Goal: Find specific page/section: Find specific page/section

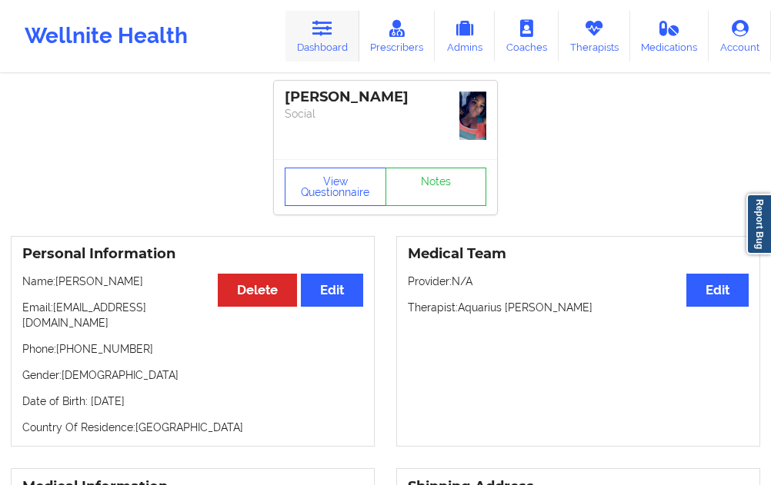
click at [332, 49] on link "Dashboard" at bounding box center [322, 36] width 74 height 51
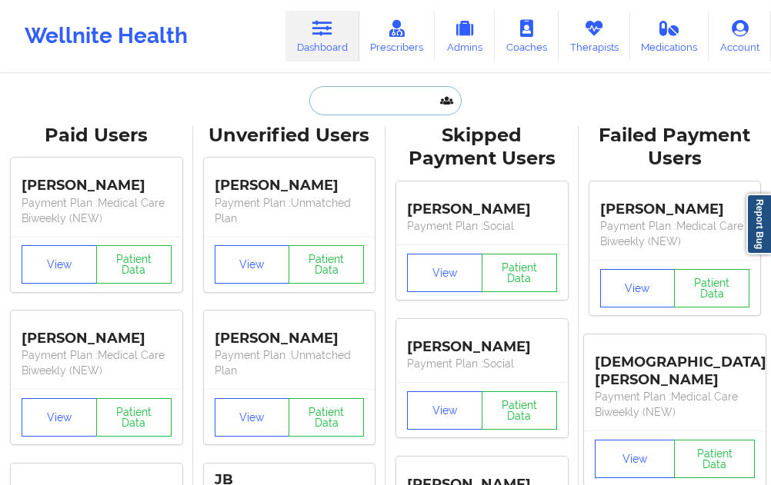
click at [337, 111] on input "text" at bounding box center [385, 100] width 152 height 29
click at [330, 94] on input "text" at bounding box center [385, 100] width 152 height 29
paste input "TUKIYA"
type input "TUKIYA"
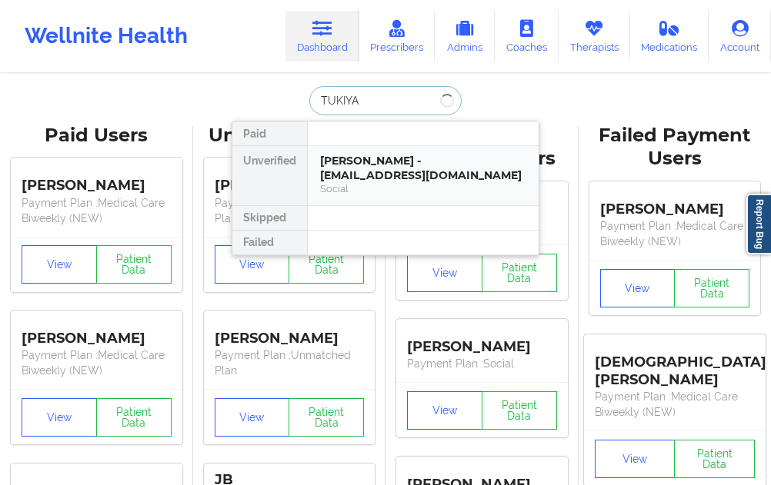
click at [343, 153] on div "[PERSON_NAME] - [EMAIL_ADDRESS][DOMAIN_NAME] Social" at bounding box center [423, 175] width 231 height 59
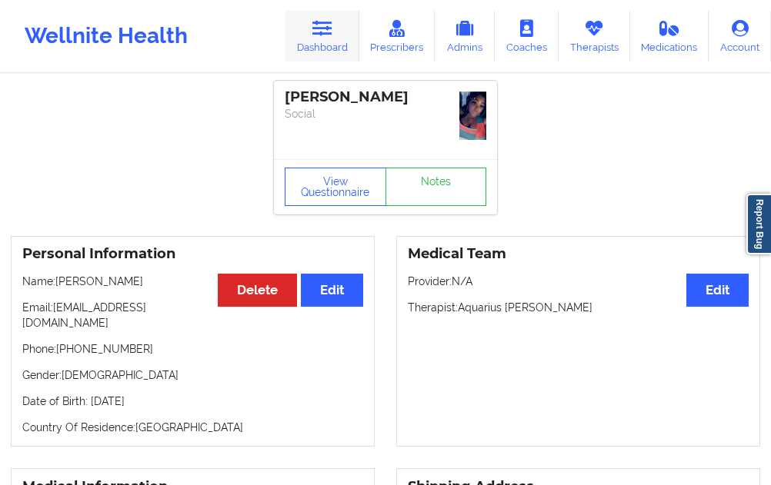
click at [345, 45] on link "Dashboard" at bounding box center [322, 36] width 74 height 51
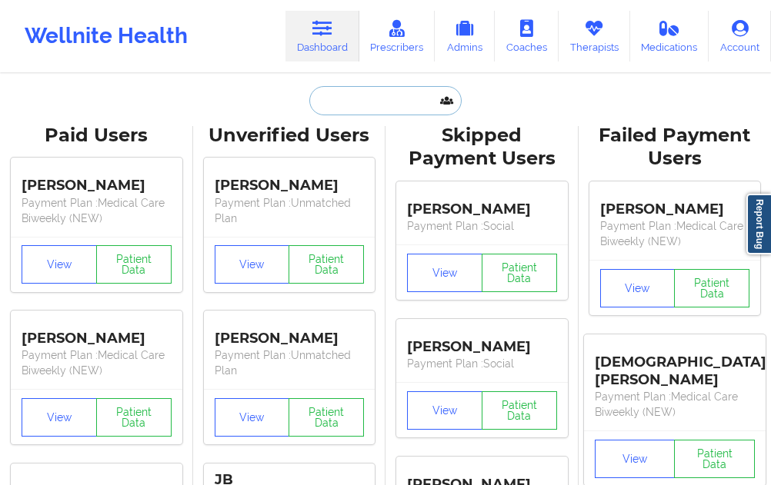
click at [339, 103] on input "text" at bounding box center [385, 100] width 152 height 29
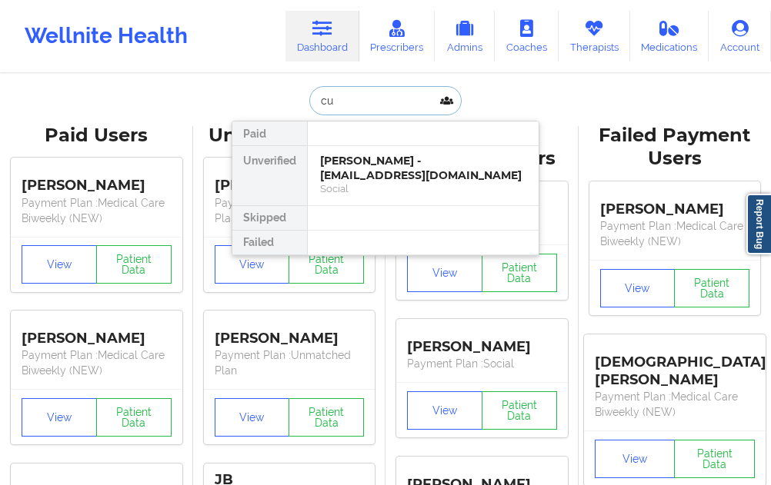
type input "cun"
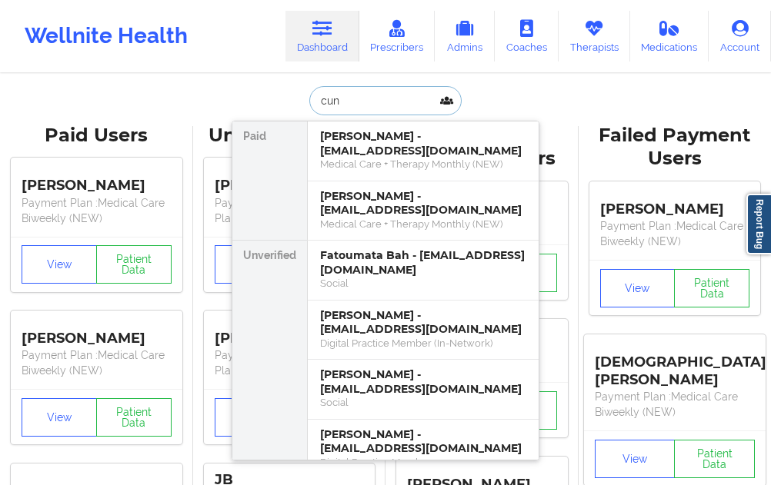
click at [362, 168] on div "Medical Care + Therapy Monthly (NEW)" at bounding box center [423, 164] width 206 height 13
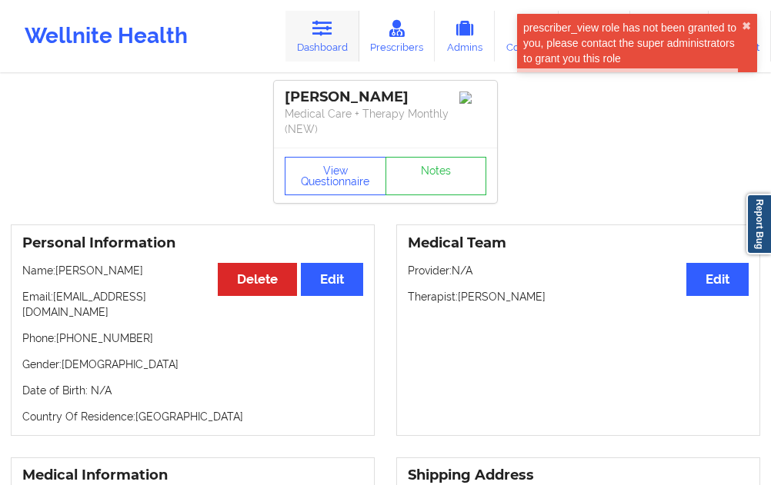
click at [338, 45] on link "Dashboard" at bounding box center [322, 36] width 74 height 51
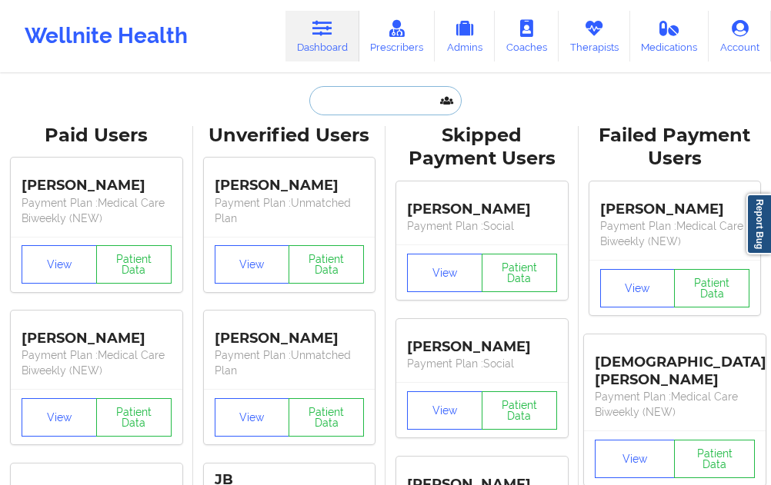
click at [330, 103] on input "text" at bounding box center [385, 100] width 152 height 29
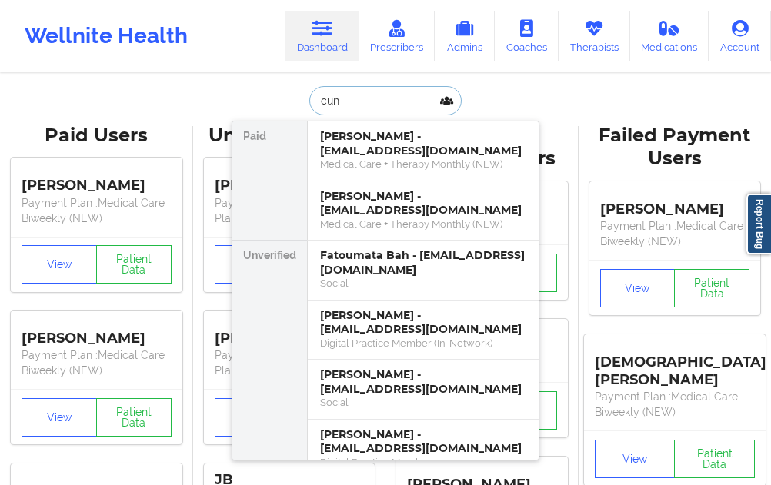
type input "cun"
drag, startPoint x: 352, startPoint y: 105, endPoint x: 263, endPoint y: 97, distance: 89.6
click at [263, 97] on div "cun Paid [PERSON_NAME] - [EMAIL_ADDRESS][DOMAIN_NAME] Medical Care + Therapy Mo…" at bounding box center [386, 100] width 308 height 29
type input "tukiya"
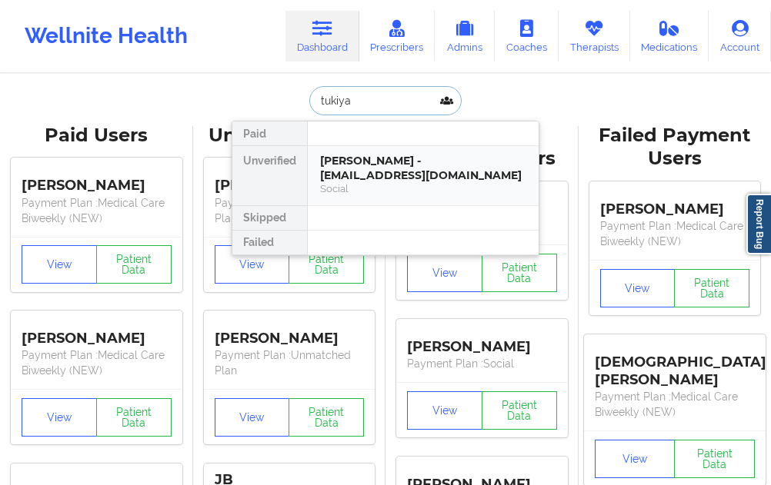
click at [317, 176] on div "[PERSON_NAME] - [EMAIL_ADDRESS][DOMAIN_NAME] Social" at bounding box center [423, 175] width 231 height 59
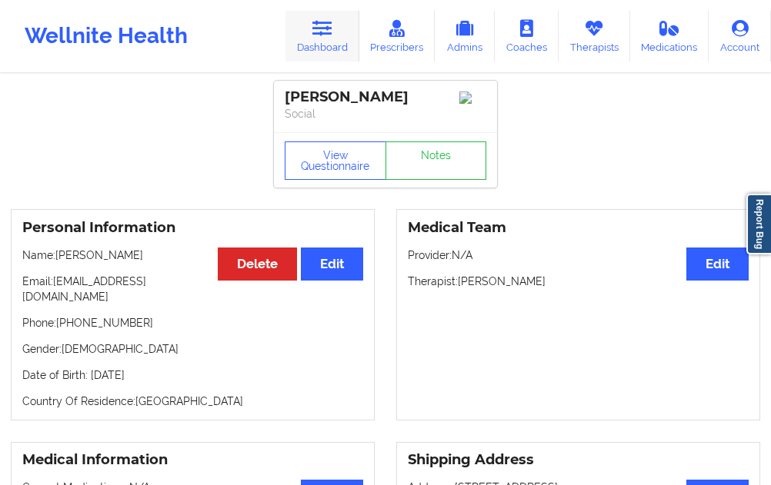
click at [333, 42] on link "Dashboard" at bounding box center [322, 36] width 74 height 51
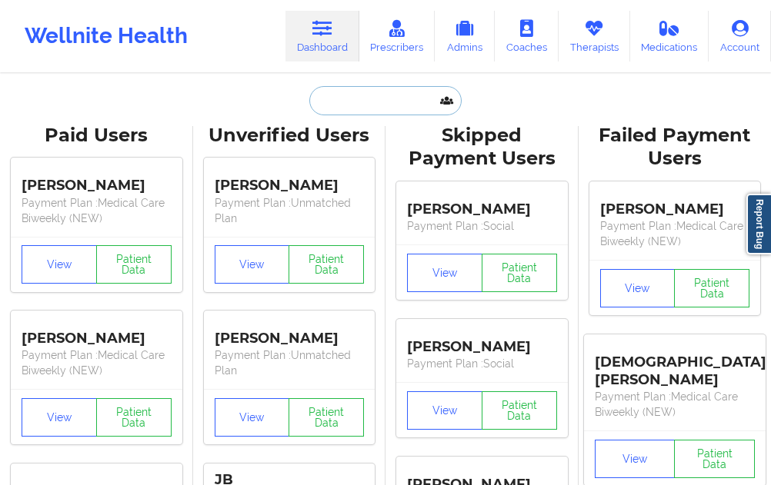
click at [333, 112] on input "text" at bounding box center [385, 100] width 152 height 29
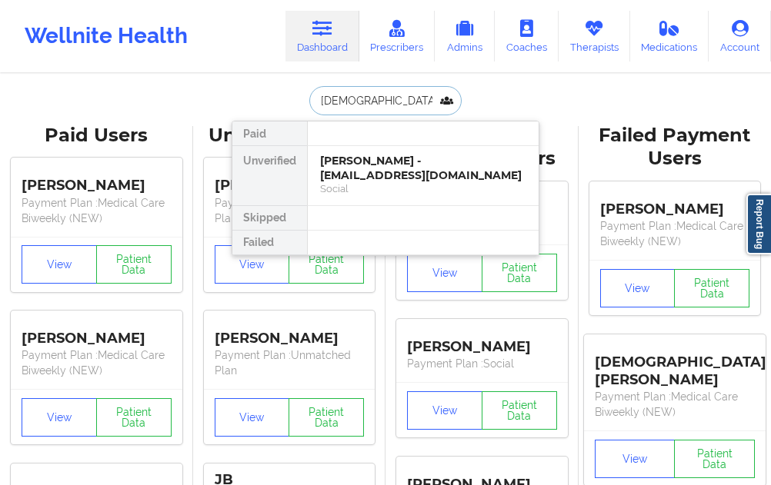
type input "[PERSON_NAME]"
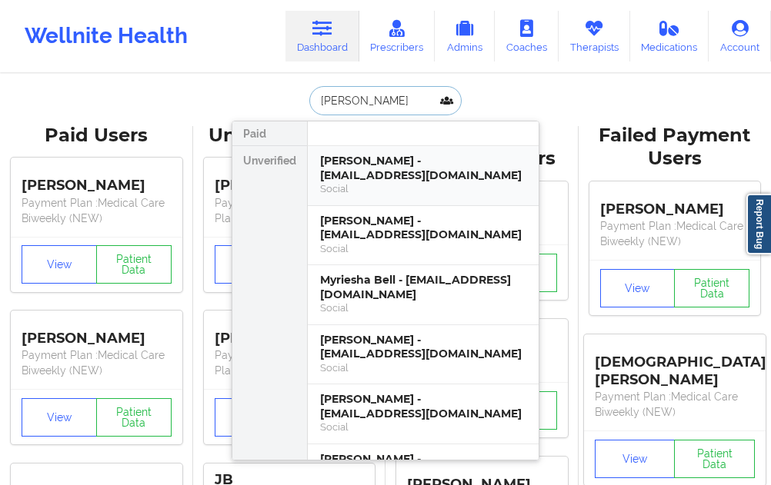
click at [363, 161] on div "[PERSON_NAME] - [EMAIL_ADDRESS][DOMAIN_NAME]" at bounding box center [423, 168] width 206 height 28
